Goal: Task Accomplishment & Management: Manage account settings

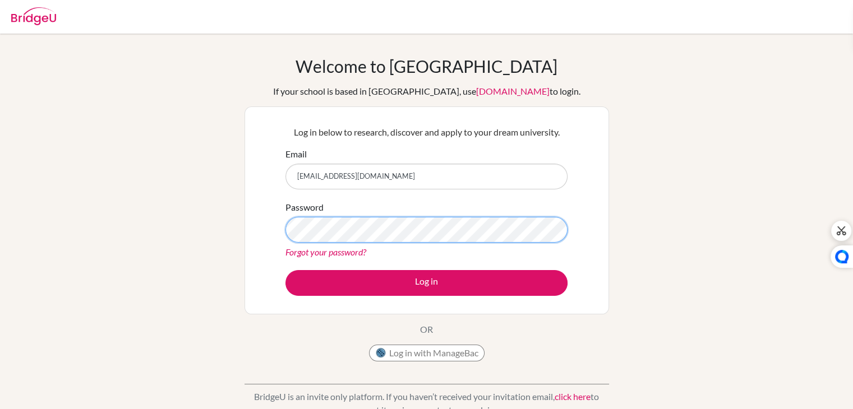
click at [286, 270] on button "Log in" at bounding box center [427, 283] width 282 height 26
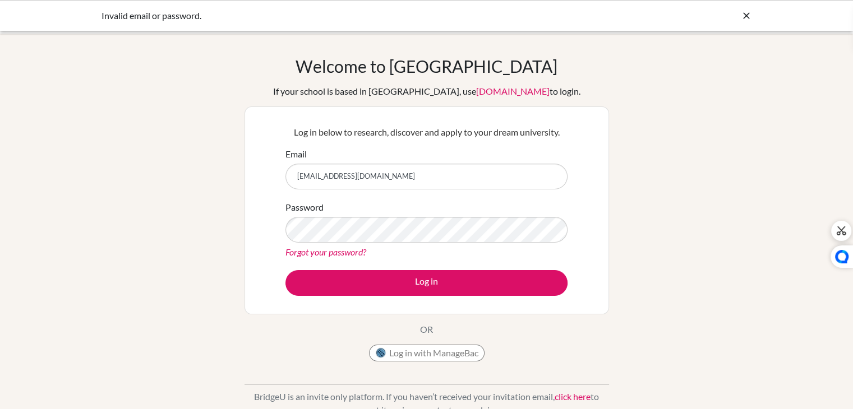
click at [286, 270] on button "Log in" at bounding box center [427, 283] width 282 height 26
click at [319, 252] on link "Forgot your password?" at bounding box center [326, 252] width 81 height 11
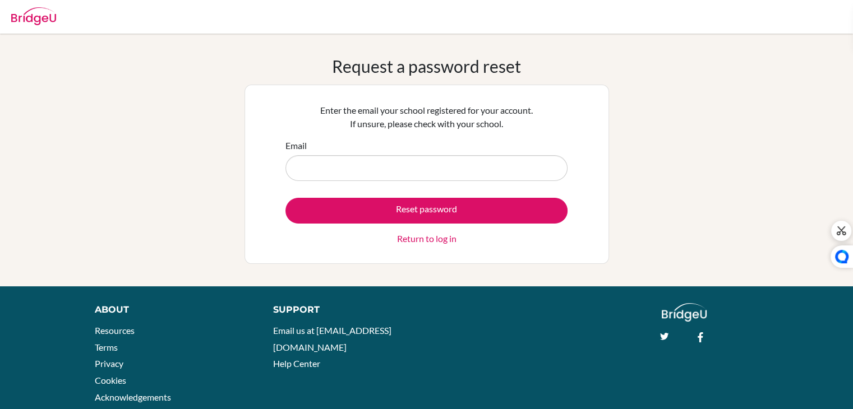
click at [337, 166] on input "Email" at bounding box center [427, 168] width 282 height 26
type input "g103048@asb.ac.th"
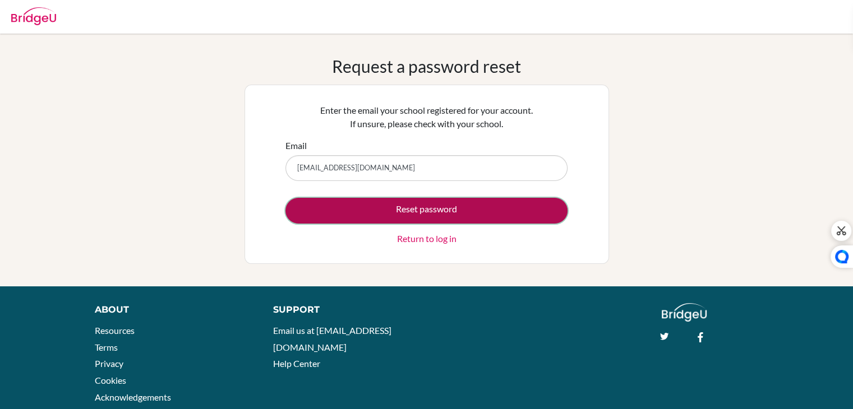
click at [333, 208] on button "Reset password" at bounding box center [427, 211] width 282 height 26
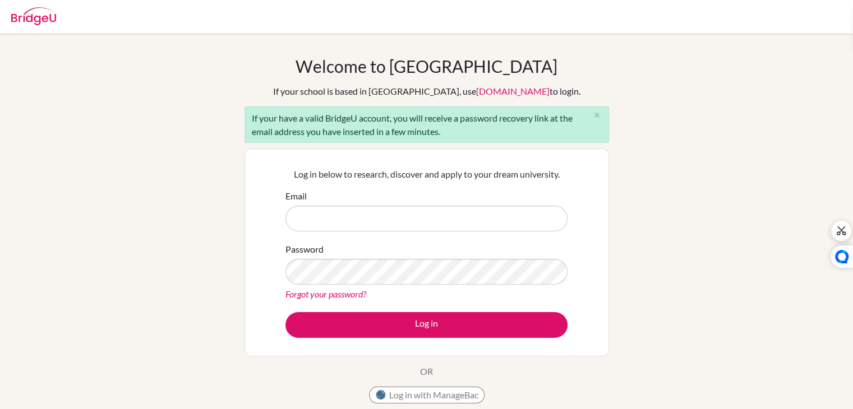
drag, startPoint x: 0, startPoint y: 0, endPoint x: 333, endPoint y: 208, distance: 392.1
click at [333, 208] on input "Email" at bounding box center [427, 219] width 282 height 26
type input "[EMAIL_ADDRESS][DOMAIN_NAME]"
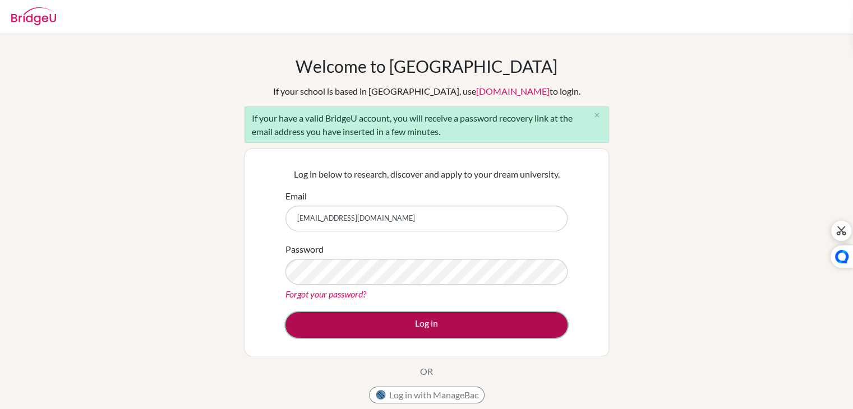
click at [295, 333] on button "Log in" at bounding box center [427, 325] width 282 height 26
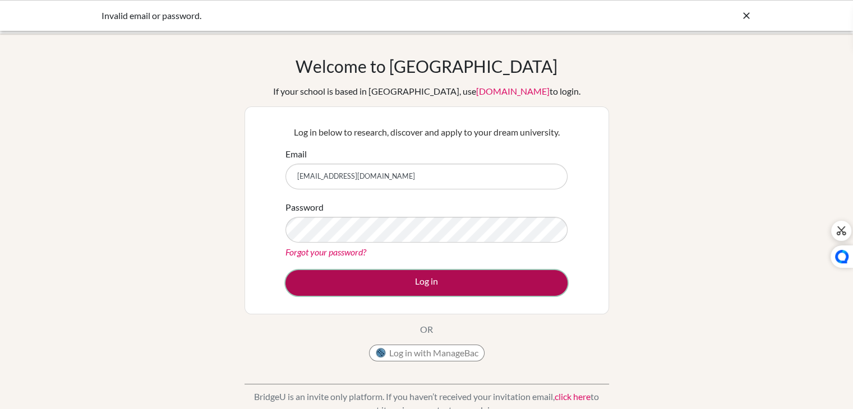
click at [341, 287] on button "Log in" at bounding box center [427, 283] width 282 height 26
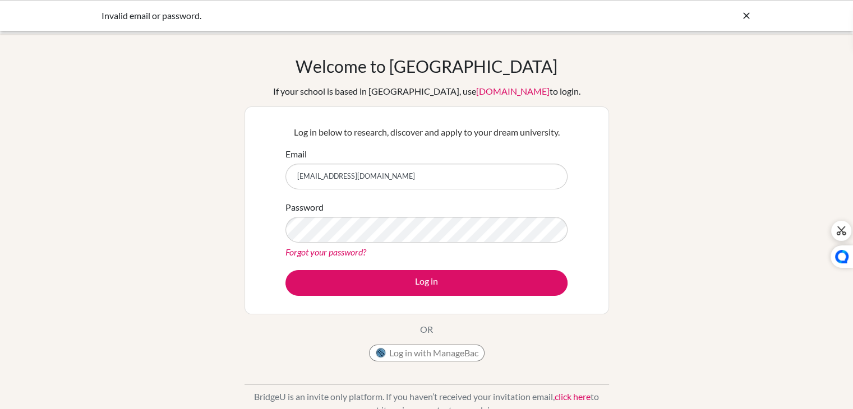
click at [747, 15] on icon at bounding box center [746, 15] width 11 height 11
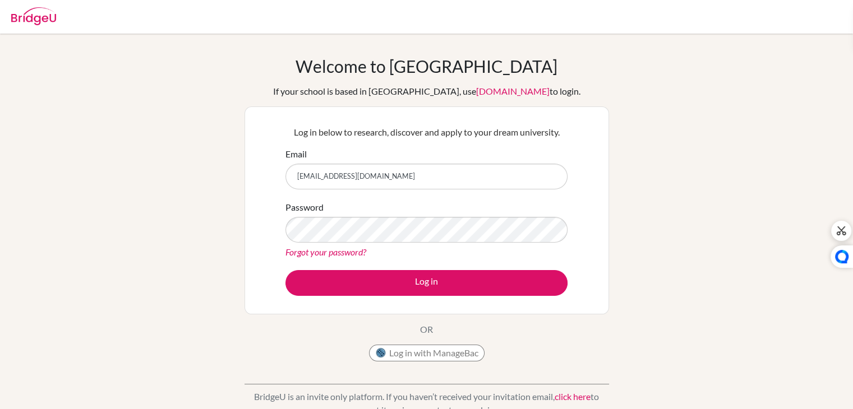
click at [321, 254] on link "Forgot your password?" at bounding box center [326, 252] width 81 height 11
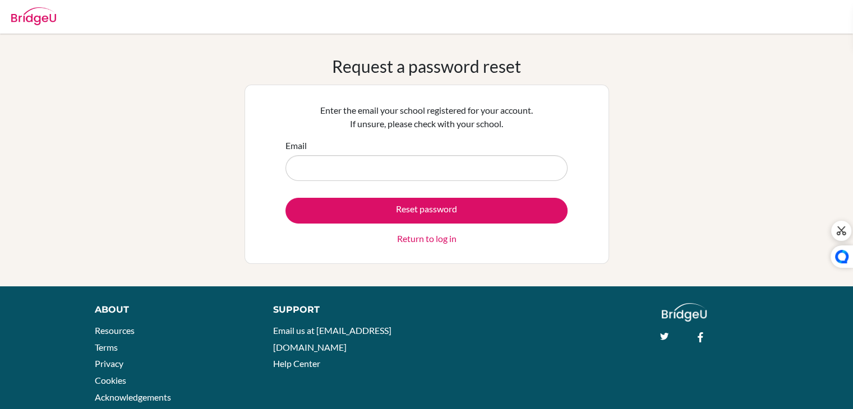
click at [311, 169] on input "Email" at bounding box center [427, 168] width 282 height 26
type input "jin759193@gmail.com"
drag, startPoint x: 373, startPoint y: 169, endPoint x: 201, endPoint y: 185, distance: 172.9
click at [201, 185] on div "Request a password reset Enter the email your school registered for your accoun…" at bounding box center [426, 160] width 853 height 208
click at [310, 159] on input "Email" at bounding box center [427, 168] width 282 height 26
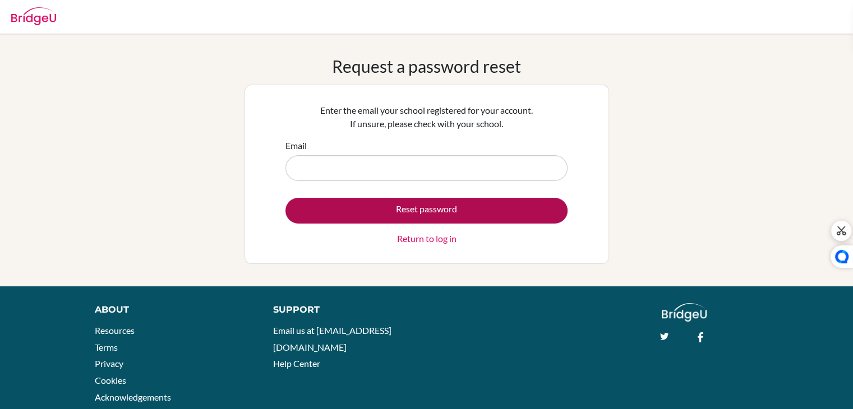
type input "[EMAIL_ADDRESS][DOMAIN_NAME]"
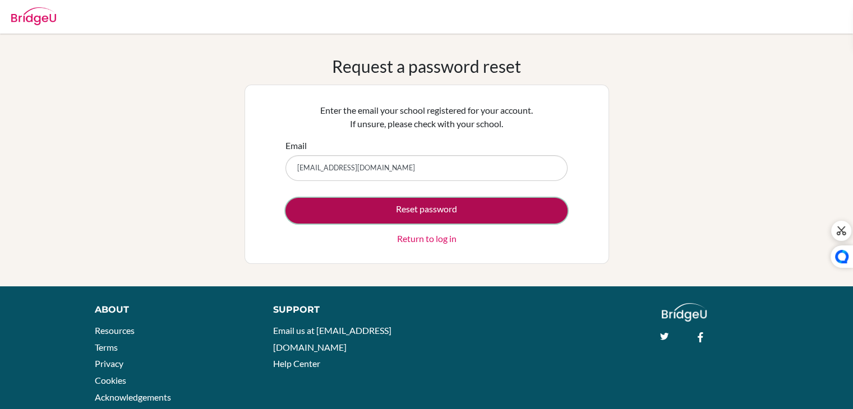
click at [336, 207] on button "Reset password" at bounding box center [427, 211] width 282 height 26
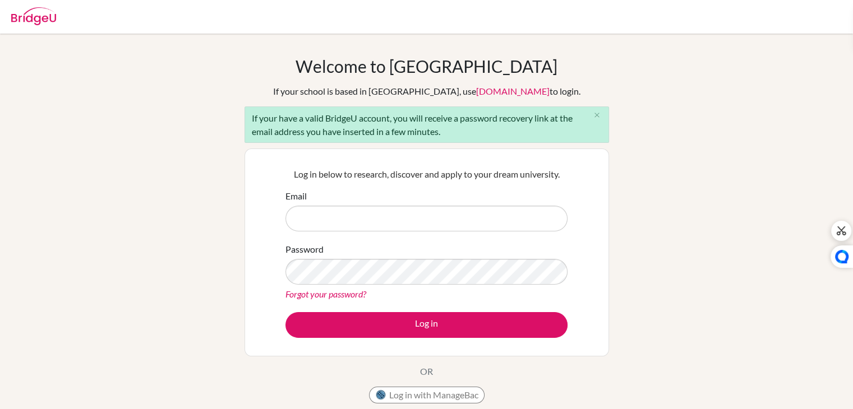
click at [339, 213] on input "Email" at bounding box center [427, 219] width 282 height 26
type input "[EMAIL_ADDRESS][DOMAIN_NAME]"
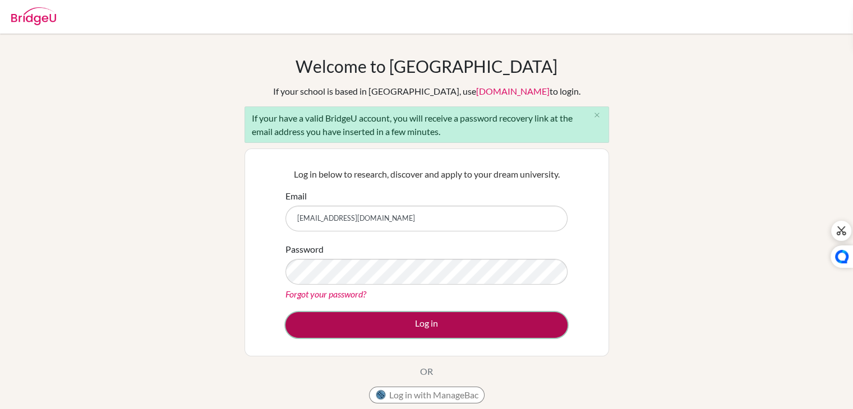
click at [321, 322] on button "Log in" at bounding box center [427, 325] width 282 height 26
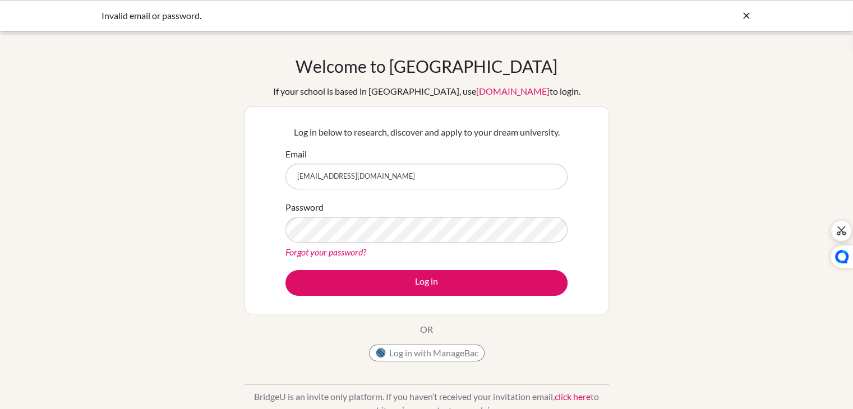
click at [368, 178] on input "[EMAIL_ADDRESS][DOMAIN_NAME]" at bounding box center [427, 177] width 282 height 26
click at [310, 245] on div "Password Forgot your password?" at bounding box center [427, 230] width 282 height 58
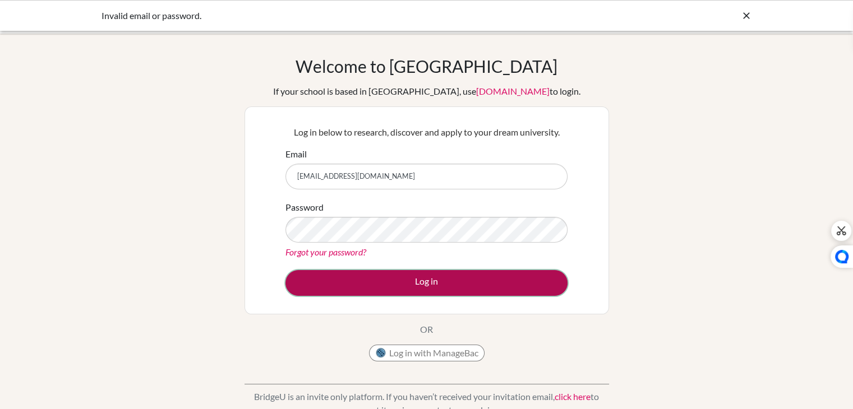
click at [314, 277] on button "Log in" at bounding box center [427, 283] width 282 height 26
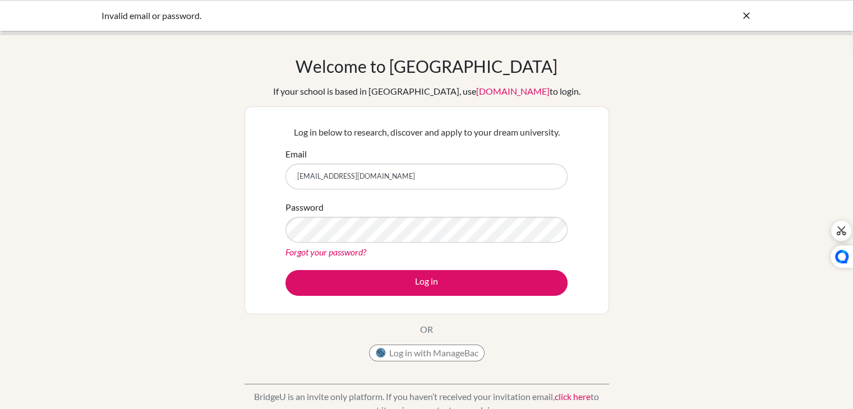
click at [245, 225] on div "Log in below to research, discover and apply to your dream university. Email [E…" at bounding box center [427, 211] width 365 height 208
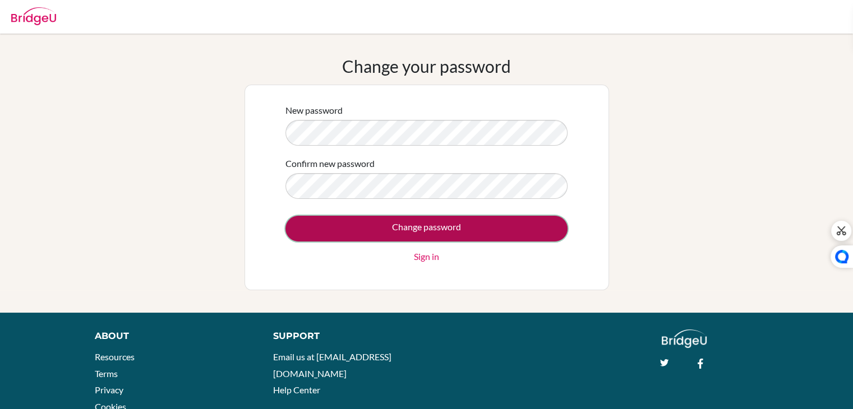
click at [348, 223] on input "Change password" at bounding box center [427, 229] width 282 height 26
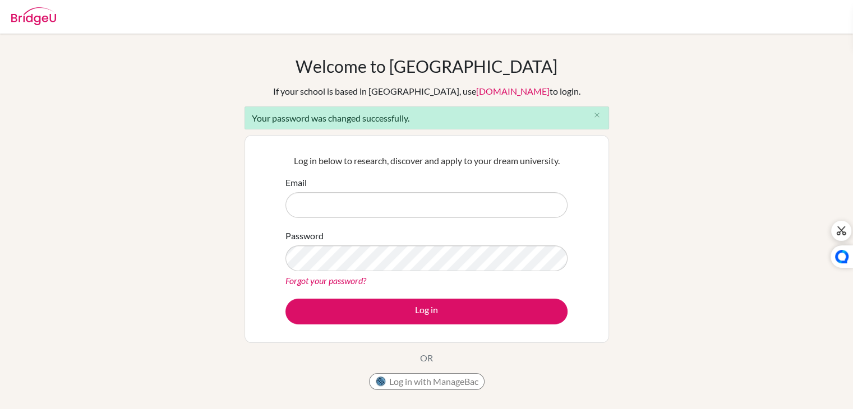
click at [328, 204] on input "Email" at bounding box center [427, 205] width 282 height 26
type input "[EMAIL_ADDRESS][DOMAIN_NAME]"
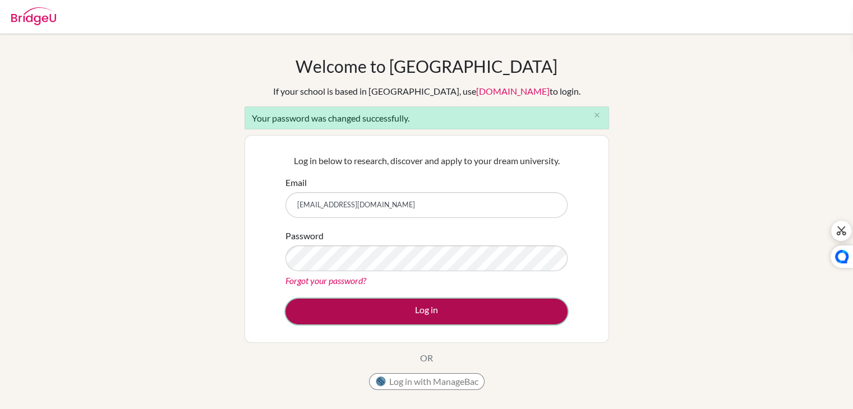
click at [316, 310] on button "Log in" at bounding box center [427, 312] width 282 height 26
